Goal: Information Seeking & Learning: Learn about a topic

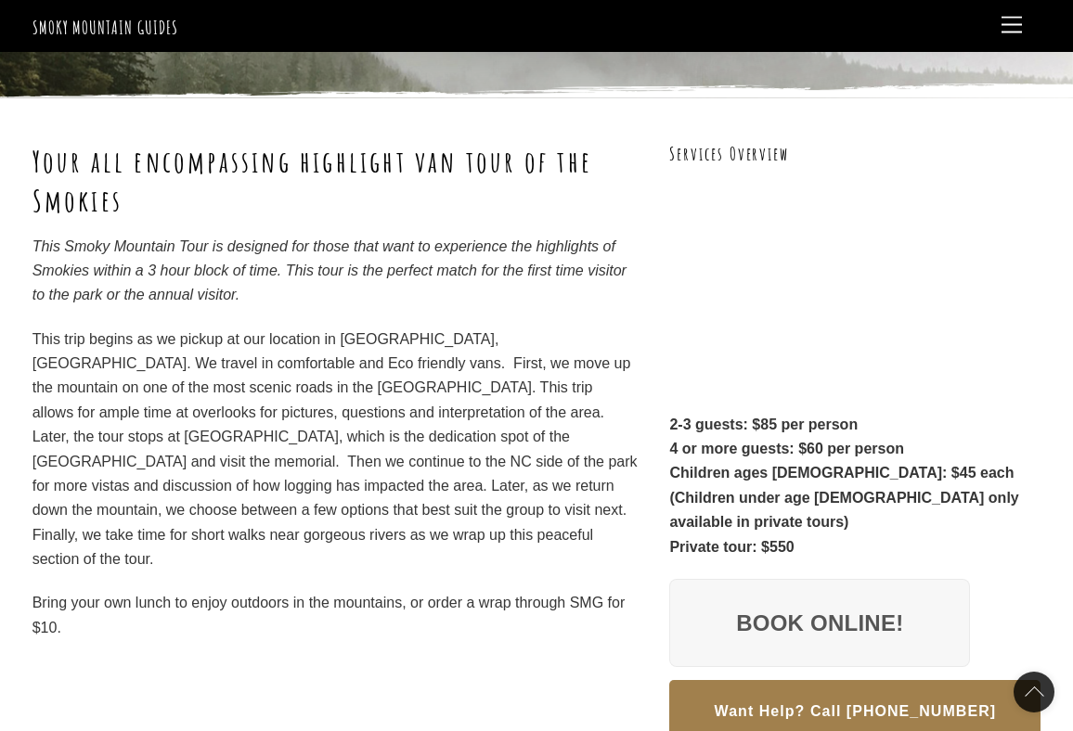
scroll to position [278, 0]
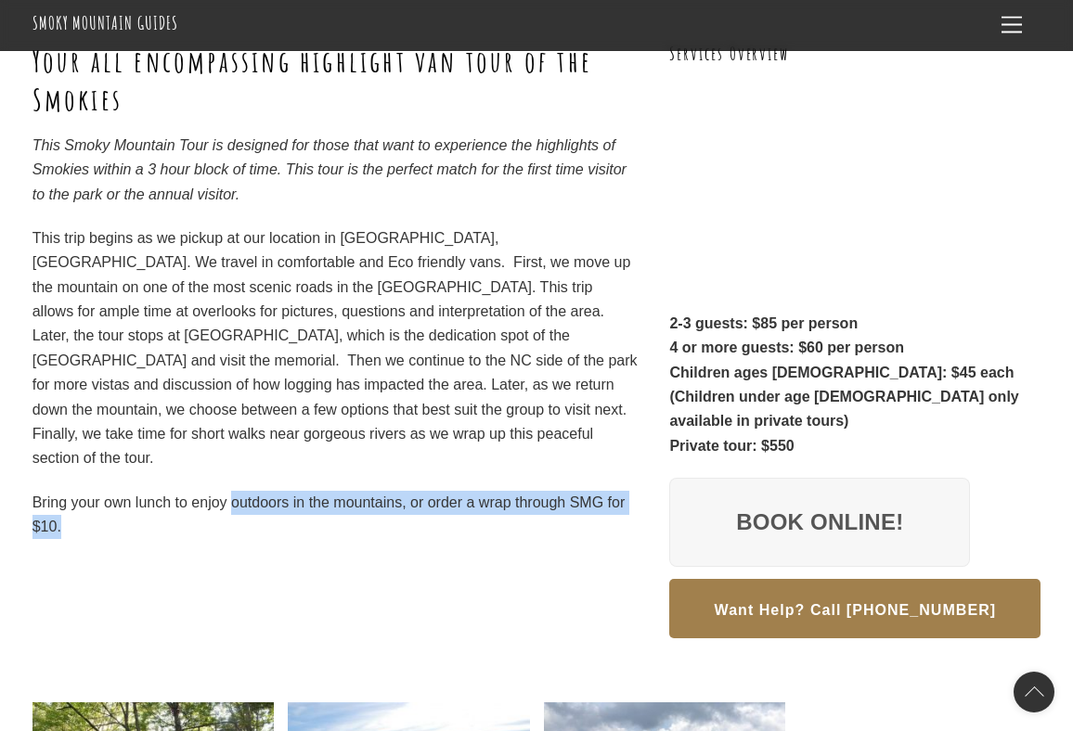
drag, startPoint x: 231, startPoint y: 477, endPoint x: 569, endPoint y: 497, distance: 338.4
click at [569, 497] on p "Bring your own lunch to enjoy outdoors in the mountains, or order a wrap throug…" at bounding box center [334, 515] width 605 height 49
click at [553, 491] on p "Bring your own lunch to enjoy outdoors in the mountains, or order a wrap throug…" at bounding box center [334, 515] width 605 height 49
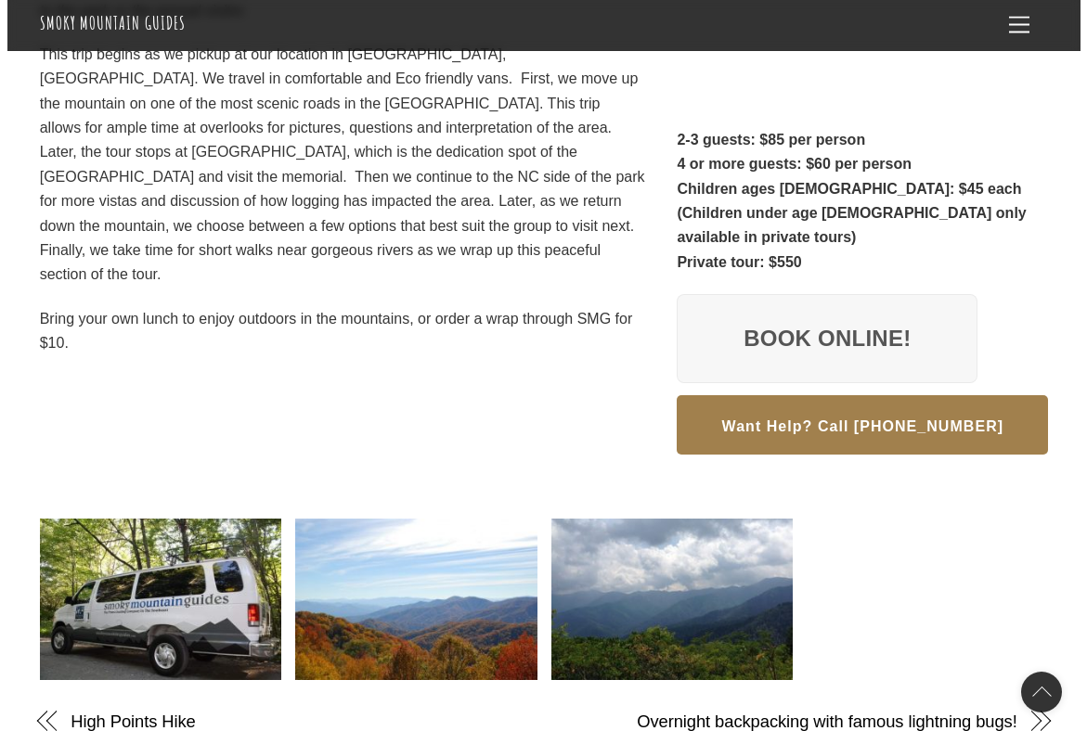
scroll to position [0, 0]
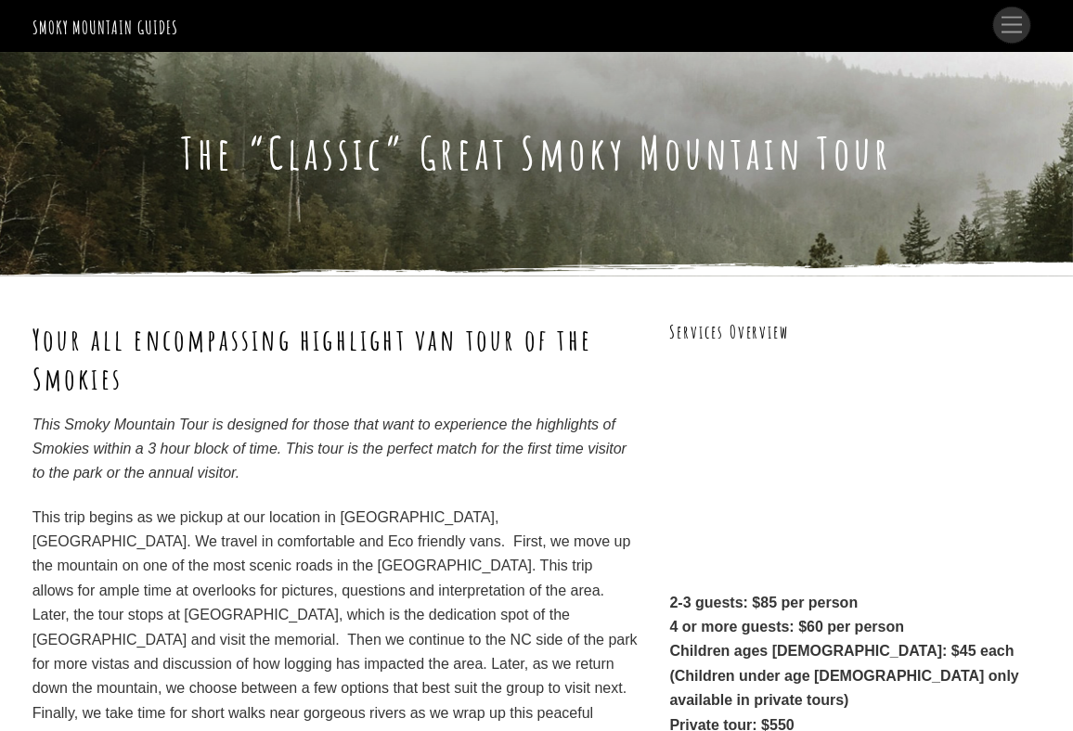
click at [1017, 21] on span "Menu" at bounding box center [1012, 25] width 20 height 17
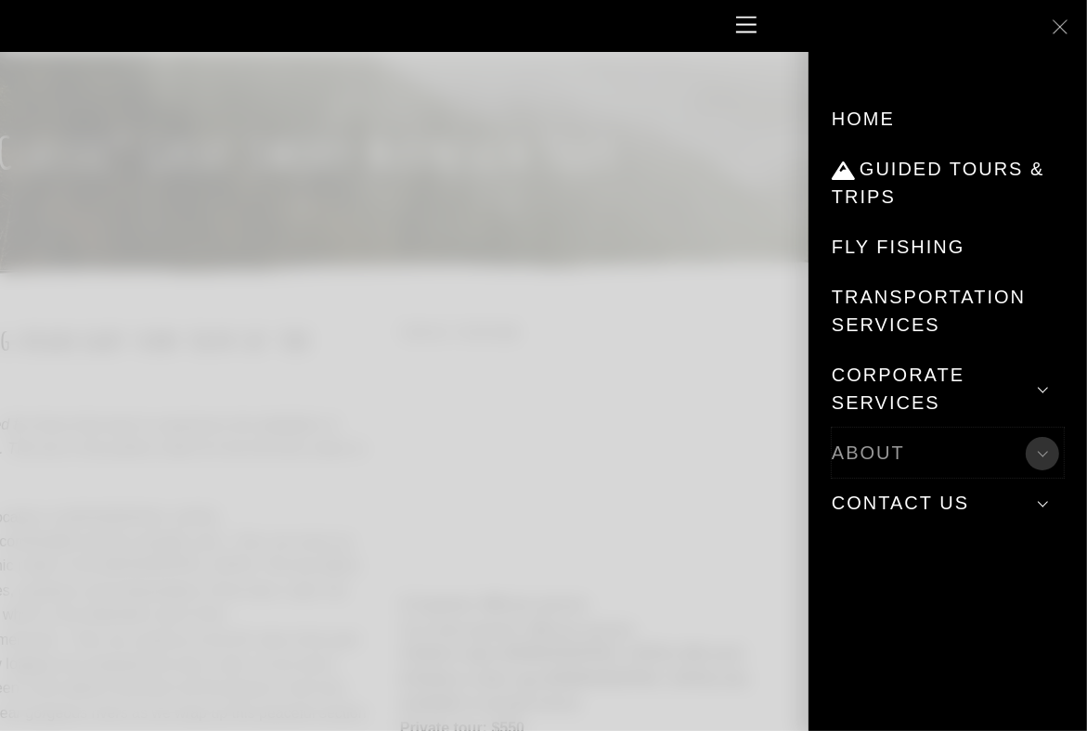
click at [1047, 458] on span at bounding box center [1042, 453] width 33 height 33
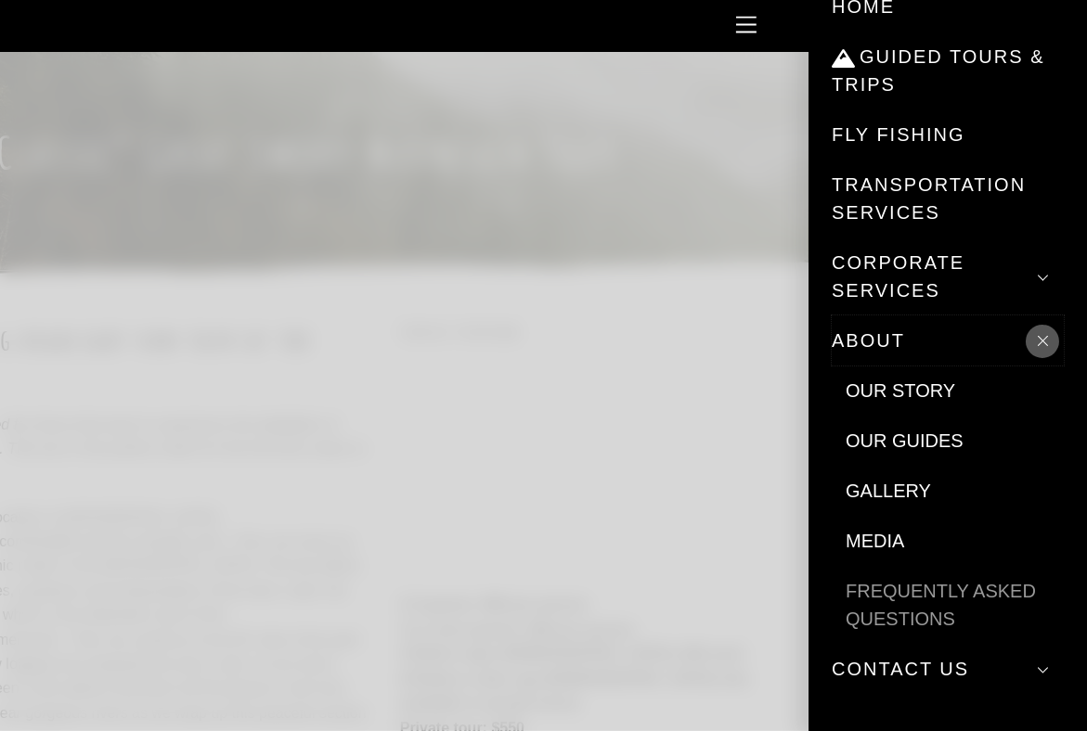
scroll to position [119, 0]
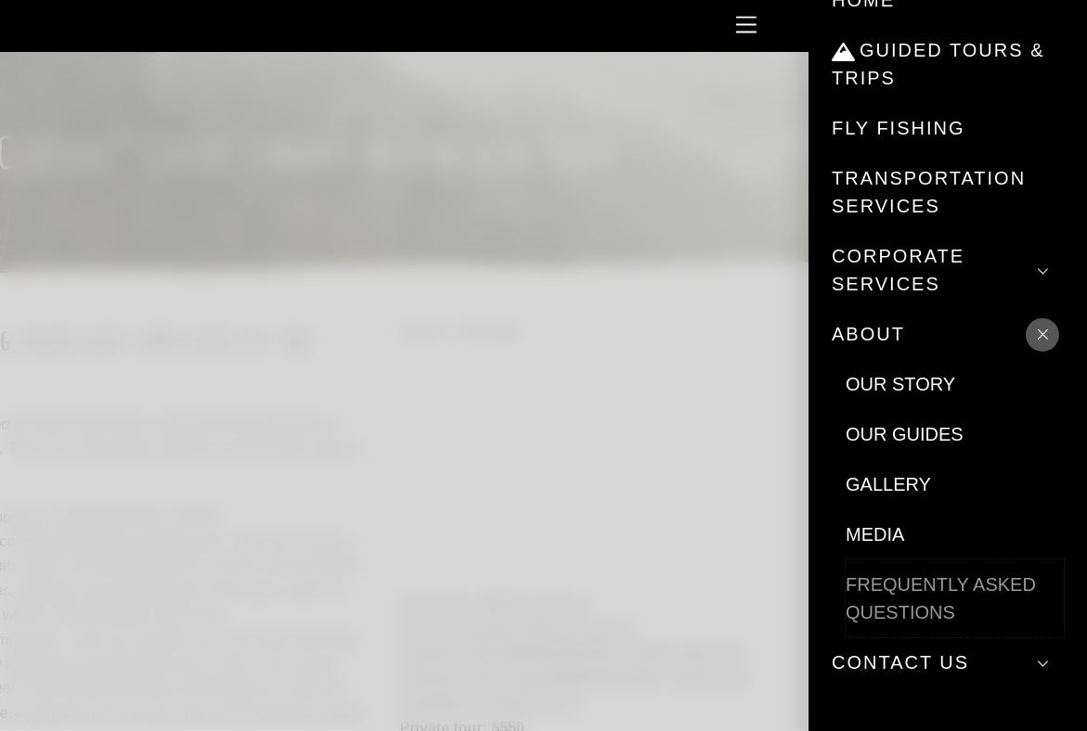
click at [965, 586] on link "Frequently Asked Questions" at bounding box center [955, 599] width 218 height 78
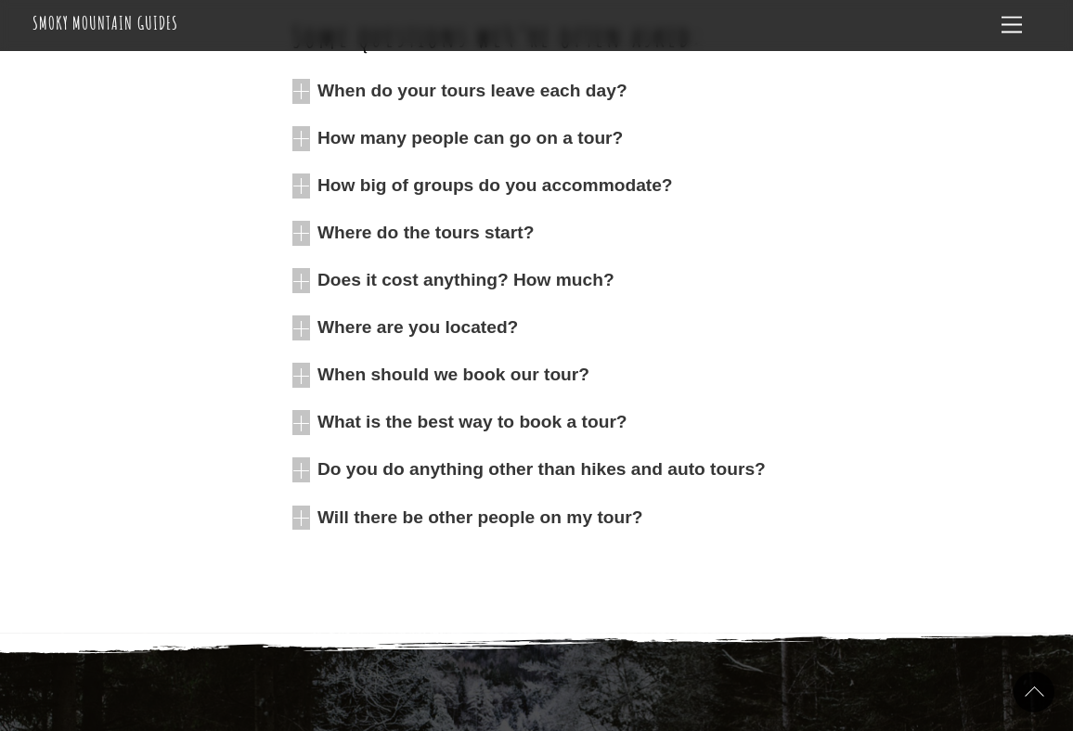
scroll to position [650, 0]
